Goal: Information Seeking & Learning: Learn about a topic

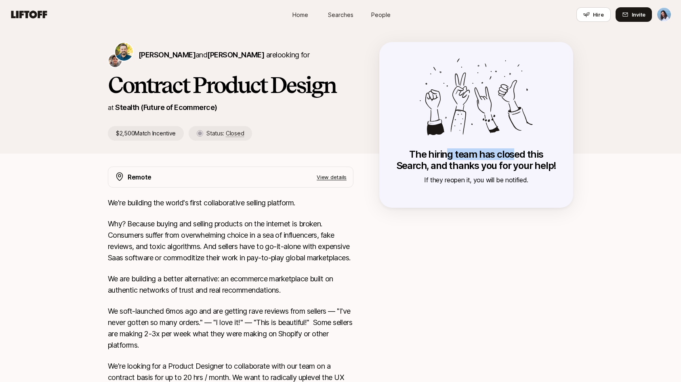
drag, startPoint x: 453, startPoint y: 156, endPoint x: 536, endPoint y: 162, distance: 83.4
click at [523, 161] on p "The hiring team has closed this Search, and thanks you for your help!" at bounding box center [476, 160] width 162 height 23
click at [545, 163] on p "The hiring team has closed this Search, and thanks you for your help!" at bounding box center [476, 160] width 162 height 23
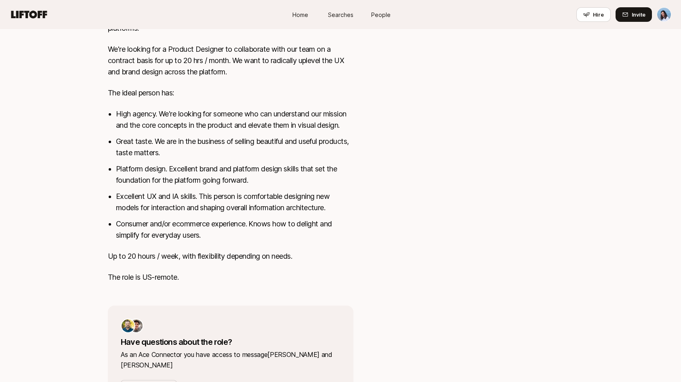
scroll to position [365, 0]
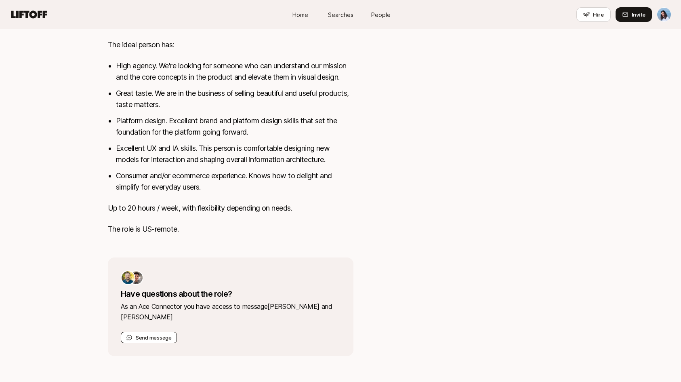
drag, startPoint x: 147, startPoint y: 335, endPoint x: 154, endPoint y: 333, distance: 7.2
click at [147, 335] on button "Send message" at bounding box center [149, 336] width 56 height 11
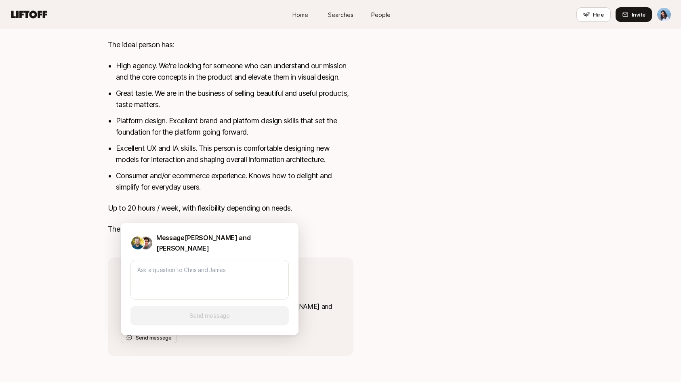
type textarea "x"
click at [375, 170] on div "Remote View details We're building the world's first collaborative selling plat…" at bounding box center [340, 79] width 485 height 554
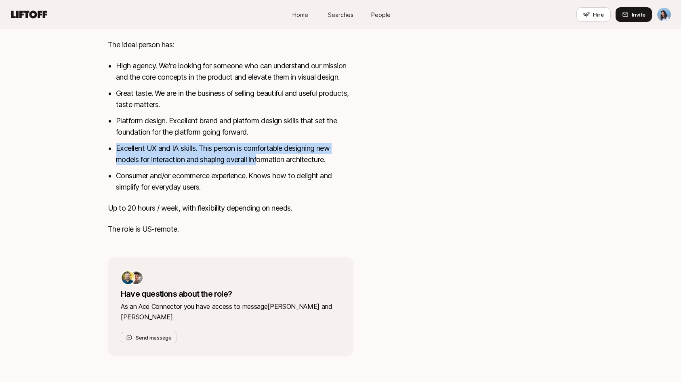
click at [289, 175] on ul "High agency. We're looking for someone who can understand our mission and the c…" at bounding box center [234, 126] width 237 height 132
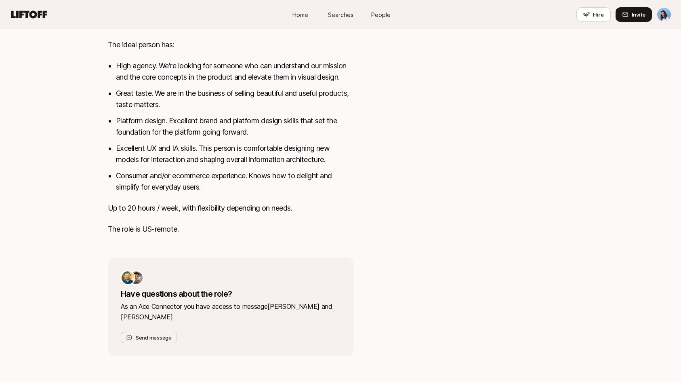
click at [319, 184] on li "Consumer and/or ecommerce experience. Knows how to delight and simplify for eve…" at bounding box center [234, 181] width 237 height 23
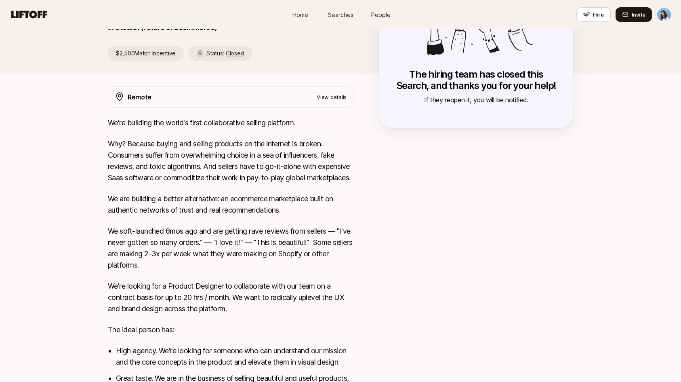
scroll to position [0, 0]
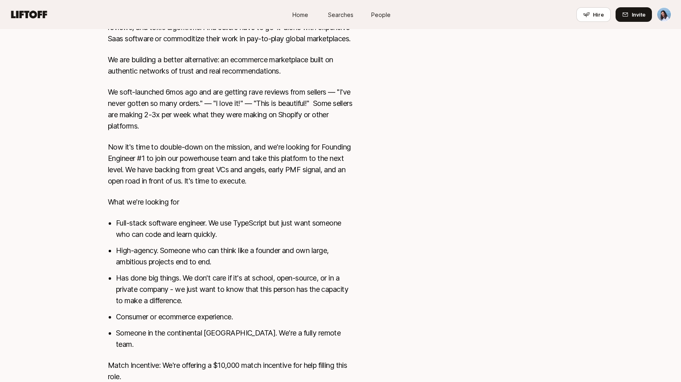
scroll to position [344, 0]
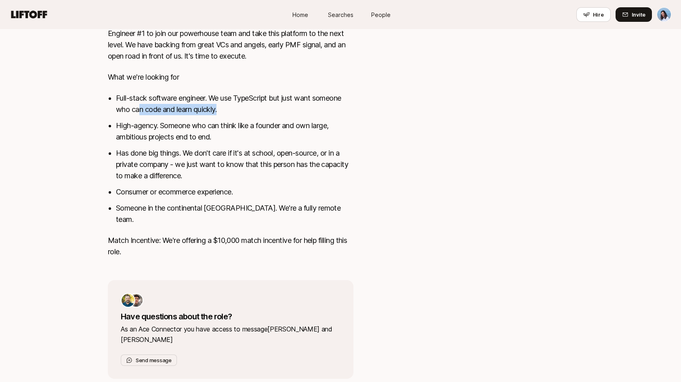
drag, startPoint x: 155, startPoint y: 120, endPoint x: 263, endPoint y: 125, distance: 107.9
click at [252, 115] on li "Full-stack software engineer. We use TypeScript but just want someone who can c…" at bounding box center [234, 103] width 237 height 23
click at [269, 115] on li "Full-stack software engineer. We use TypeScript but just want someone who can c…" at bounding box center [234, 103] width 237 height 23
drag, startPoint x: 239, startPoint y: 111, endPoint x: 316, endPoint y: 120, distance: 77.7
click at [304, 115] on li "Full-stack software engineer. We use TypeScript but just want someone who can c…" at bounding box center [234, 103] width 237 height 23
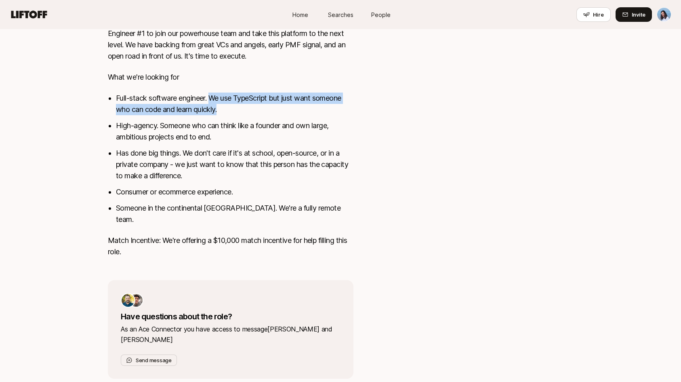
click at [317, 115] on li "Full-stack software engineer. We use TypeScript but just want someone who can c…" at bounding box center [234, 103] width 237 height 23
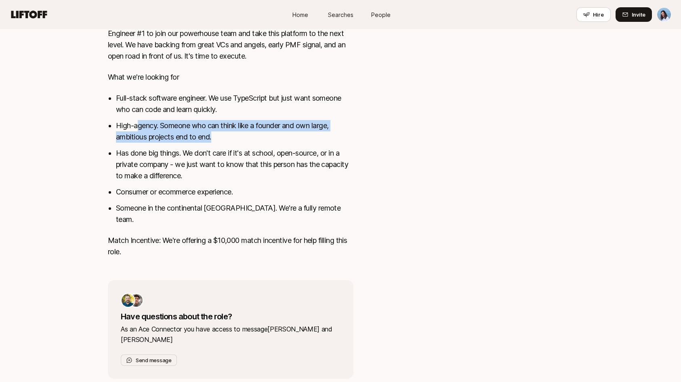
drag, startPoint x: 153, startPoint y: 138, endPoint x: 333, endPoint y: 152, distance: 179.8
click at [317, 143] on li "High-agency. Someone who can think like a founder and own large, ambitious proj…" at bounding box center [234, 131] width 237 height 23
click at [341, 143] on li "High-agency. Someone who can think like a founder and own large, ambitious proj…" at bounding box center [234, 131] width 237 height 23
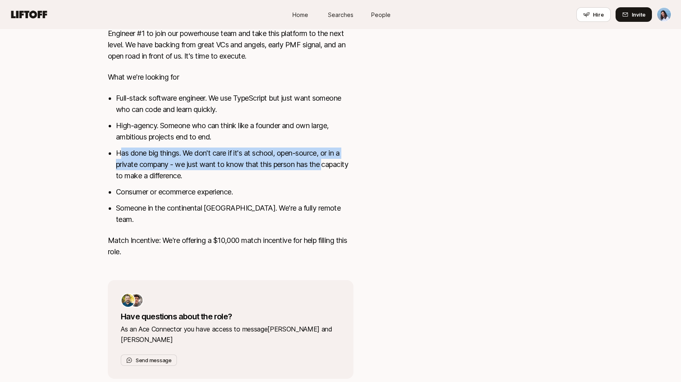
drag, startPoint x: 124, startPoint y: 167, endPoint x: 339, endPoint y: 186, distance: 216.1
click at [324, 180] on li "Has done big things. We don't care if it's at school, open-source, or in a priv…" at bounding box center [234, 164] width 237 height 34
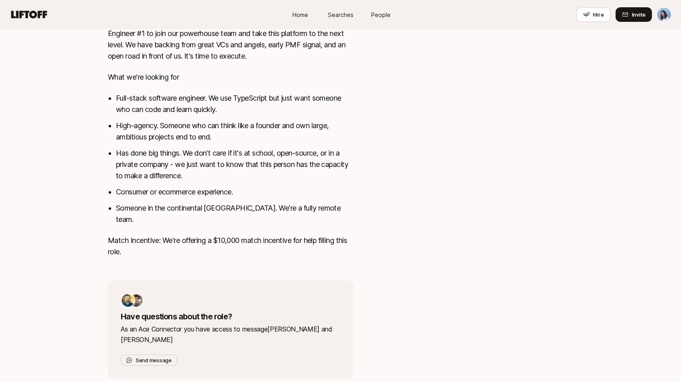
click at [340, 181] on li "Has done big things. We don't care if it's at school, open-source, or in a priv…" at bounding box center [234, 164] width 237 height 34
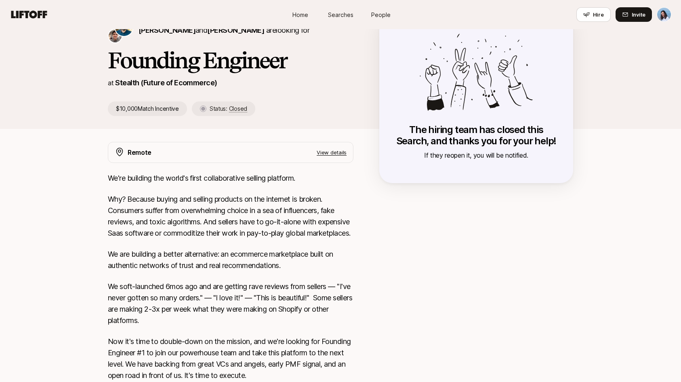
scroll to position [0, 0]
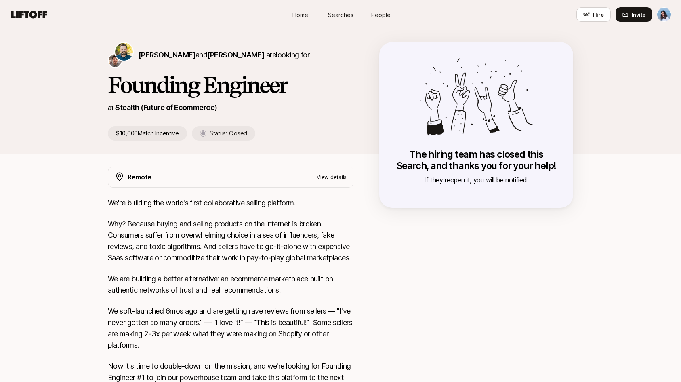
click at [226, 55] on span "[PERSON_NAME]" at bounding box center [235, 54] width 57 height 8
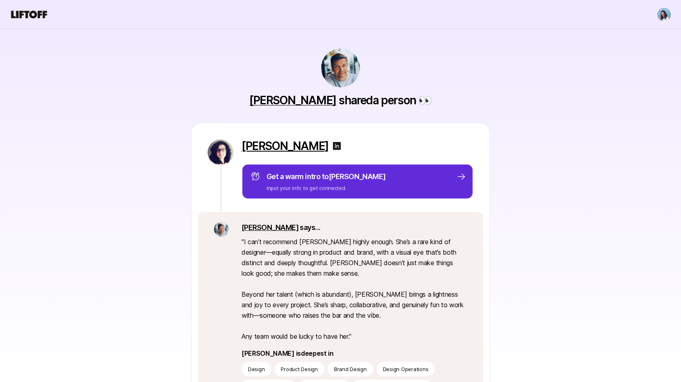
click at [270, 144] on p "[PERSON_NAME]" at bounding box center [284, 145] width 87 height 13
